Goal: Find specific page/section: Find specific page/section

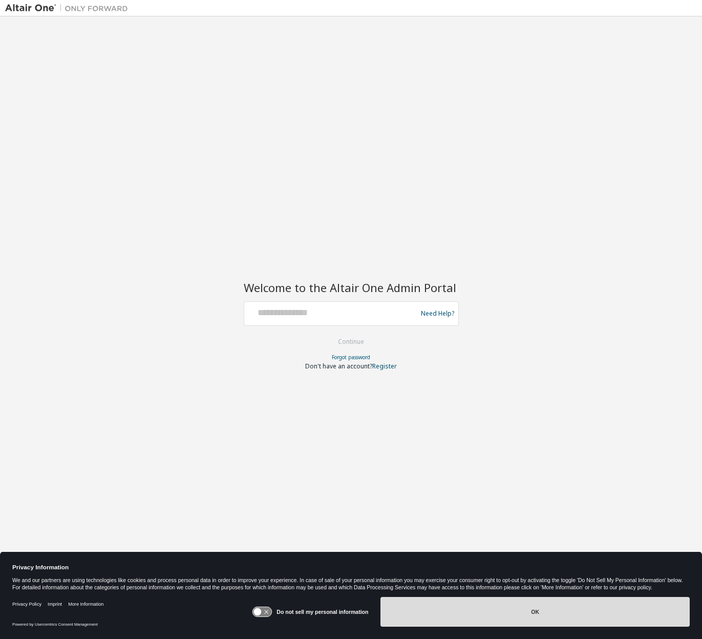
click at [520, 615] on button "OK" at bounding box center [534, 612] width 309 height 30
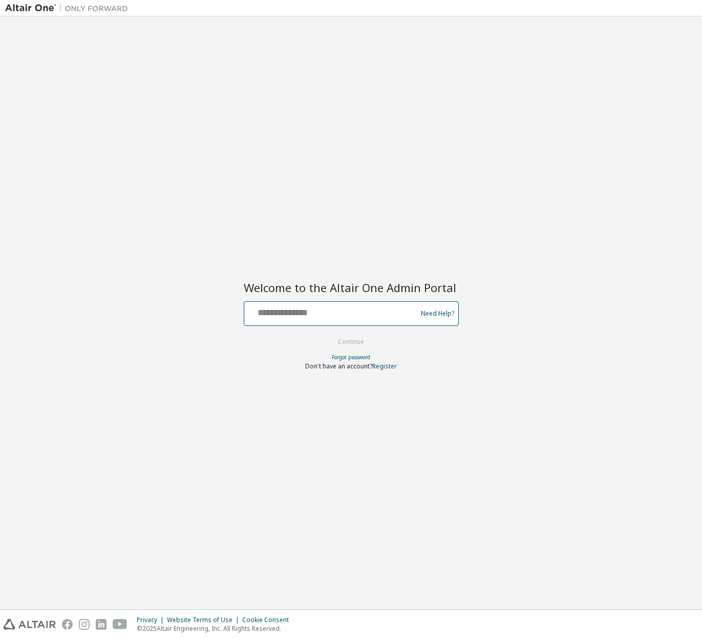
click at [345, 314] on input "text" at bounding box center [331, 311] width 167 height 15
type input "**********"
click at [346, 343] on button "Continue" at bounding box center [351, 341] width 48 height 15
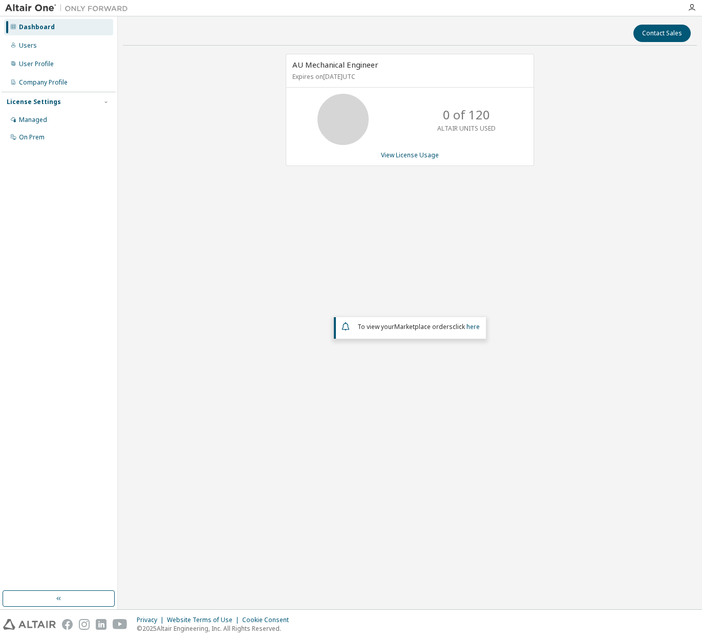
click at [134, 231] on div "AU Mechanical Engineer Expires on [DATE] UTC 0 of 120 ALTAIR UNITS USED View Li…" at bounding box center [410, 261] width 574 height 415
click at [30, 81] on div "Company Profile" at bounding box center [43, 82] width 49 height 8
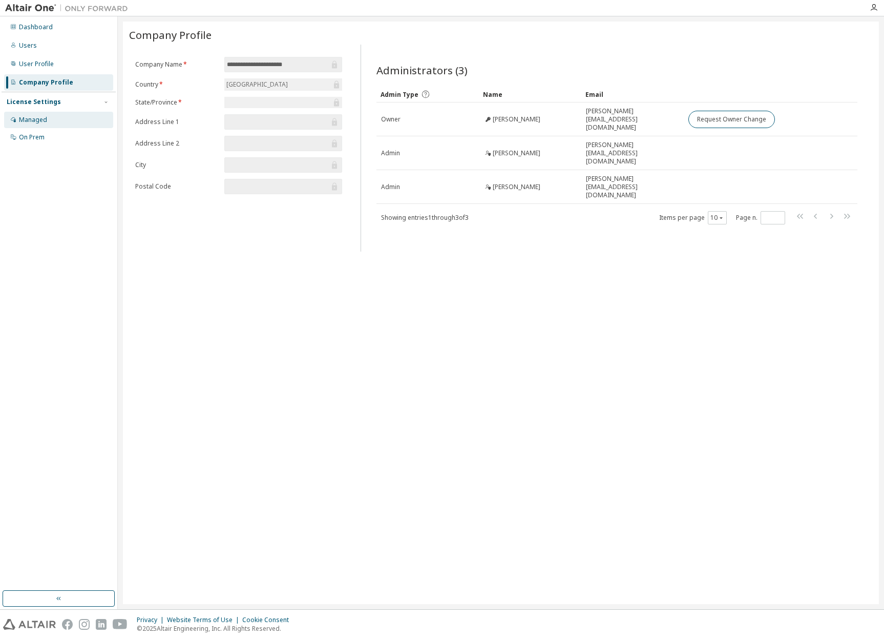
click at [22, 121] on div "Managed" at bounding box center [33, 120] width 28 height 8
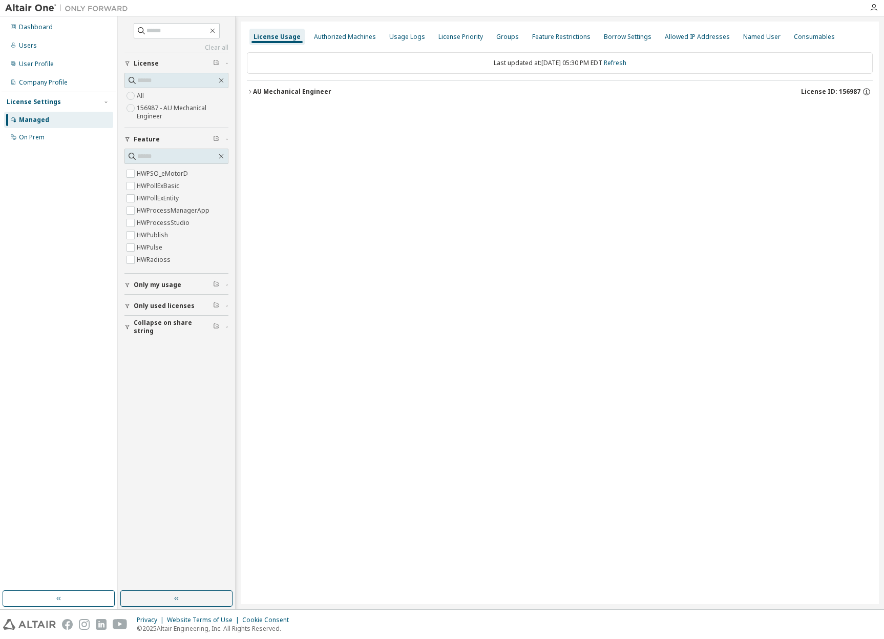
scroll to position [2508, 0]
click at [399, 40] on div "Usage Logs" at bounding box center [407, 37] width 36 height 8
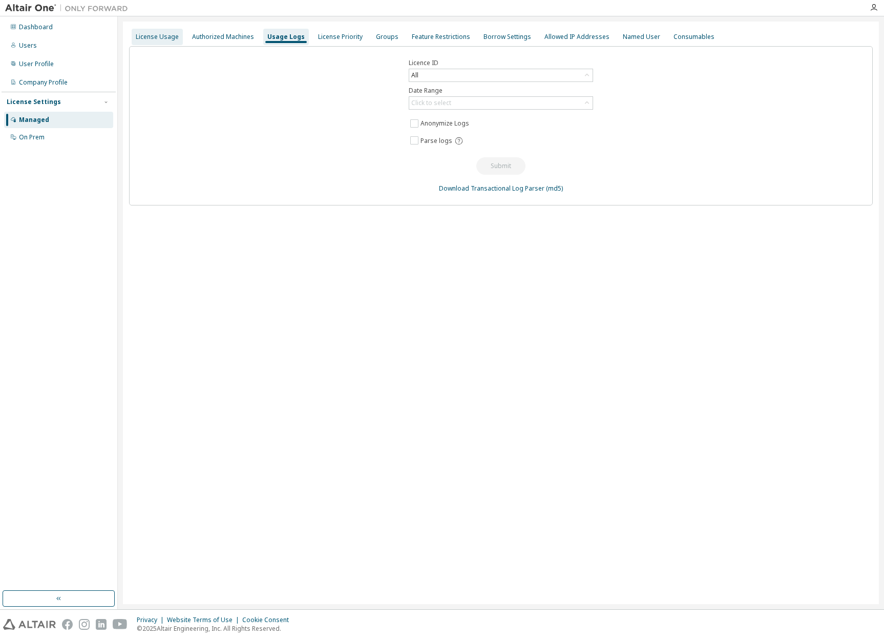
click at [146, 34] on div "License Usage" at bounding box center [157, 37] width 43 height 8
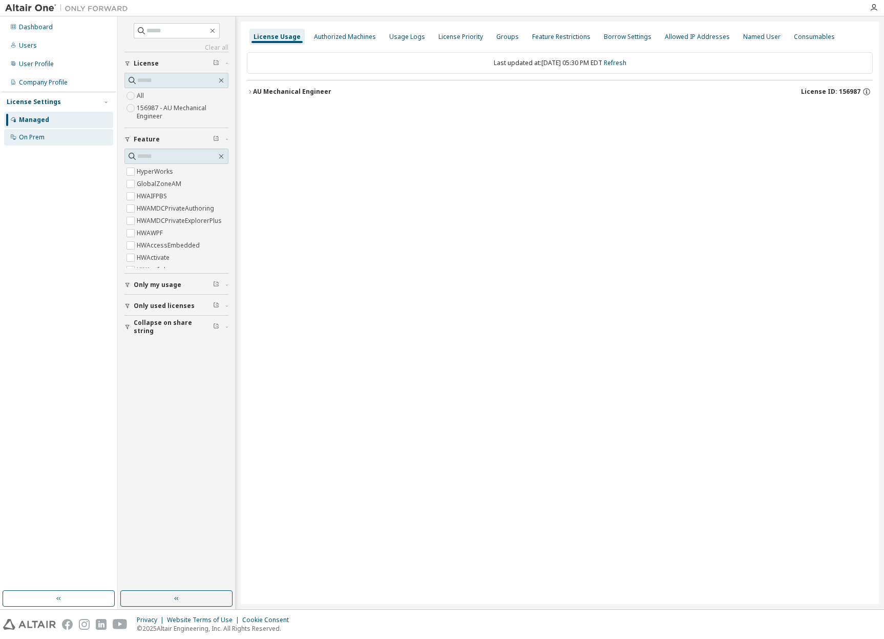
click at [43, 135] on div "On Prem" at bounding box center [32, 137] width 26 height 8
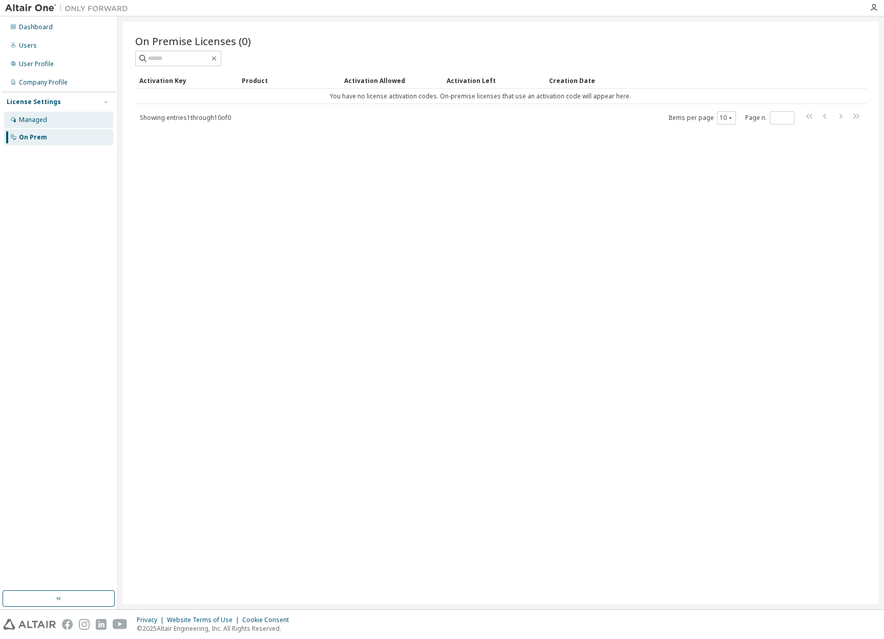
click at [39, 118] on div "Managed" at bounding box center [33, 120] width 28 height 8
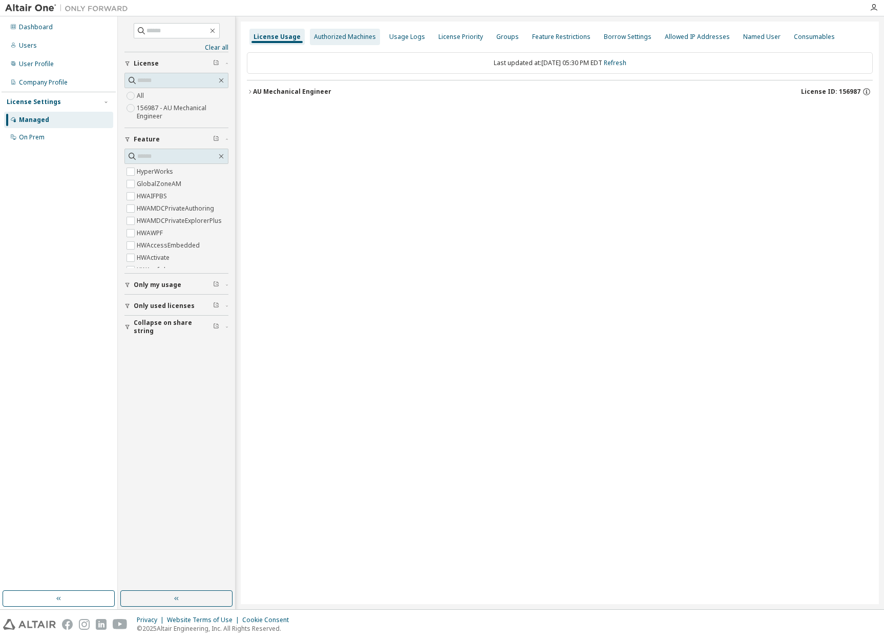
click at [349, 38] on div "Authorized Machines" at bounding box center [345, 37] width 62 height 8
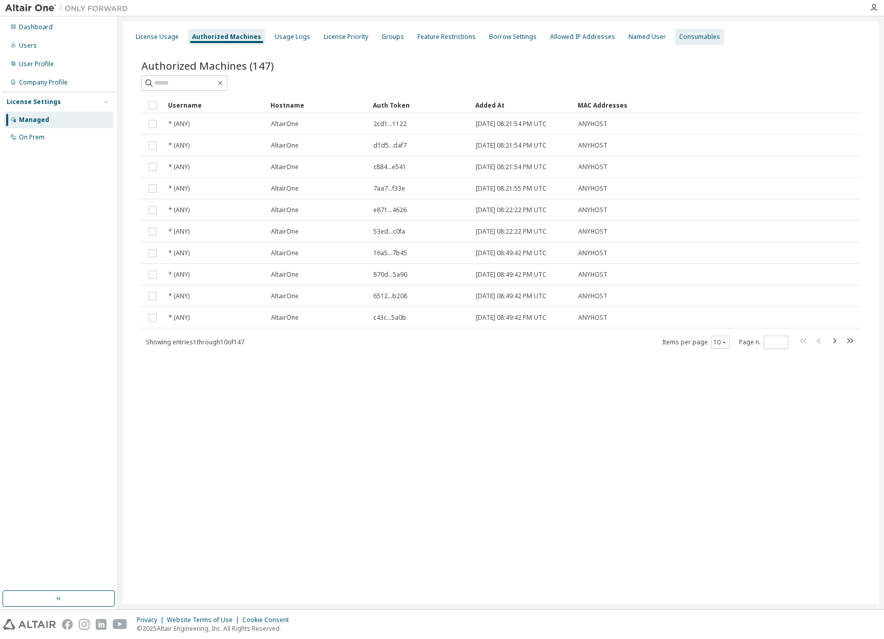
click at [688, 37] on div "Consumables" at bounding box center [699, 37] width 41 height 8
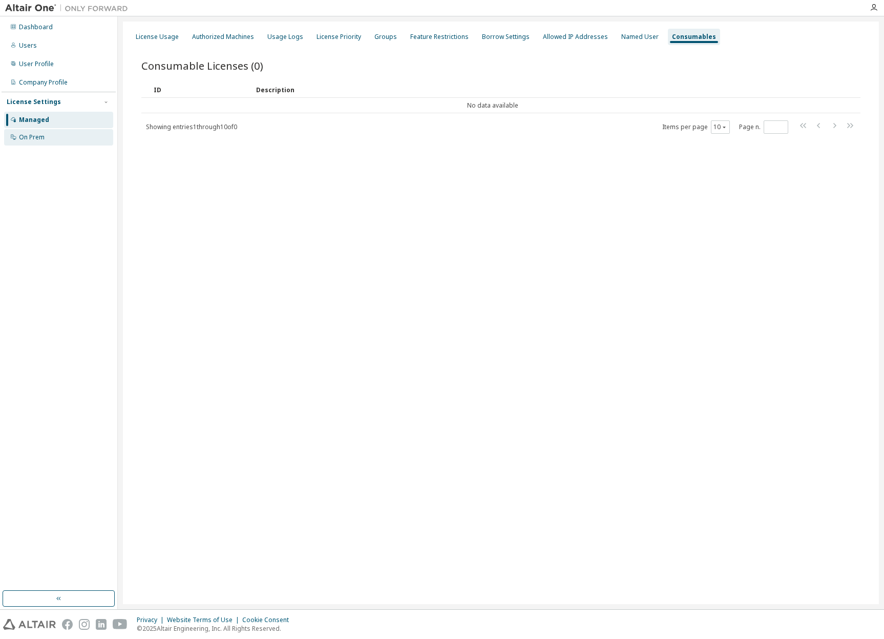
click at [47, 137] on div "On Prem" at bounding box center [58, 137] width 109 height 16
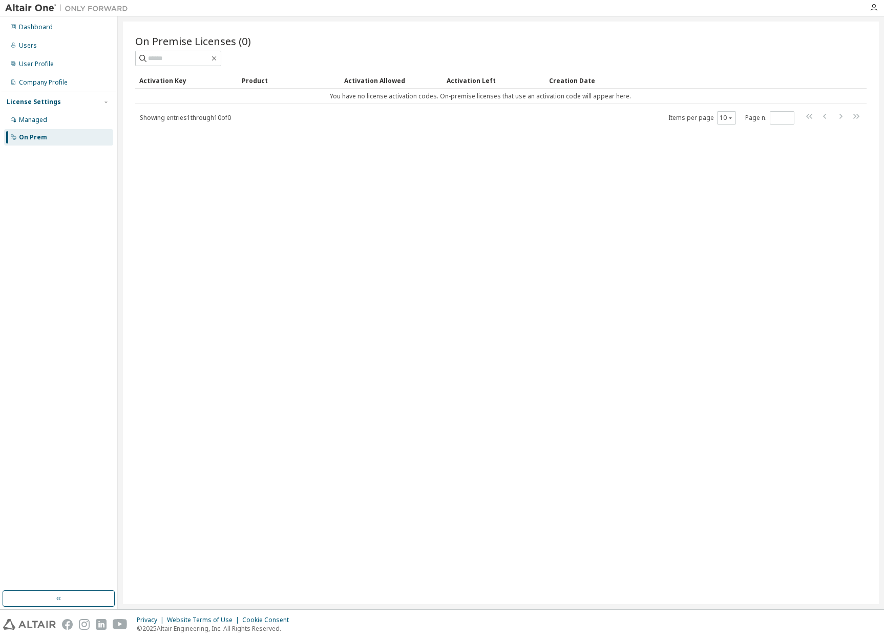
click at [47, 128] on div "Managed On Prem" at bounding box center [59, 129] width 114 height 34
click at [189, 183] on div "On Premise Licenses (0) Clear Load Save Save As Field Operator Value Select fil…" at bounding box center [501, 313] width 756 height 582
